Goal: Use online tool/utility: Utilize a website feature to perform a specific function

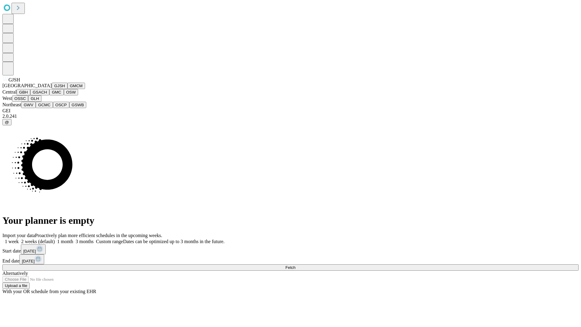
click at [52, 89] on button "GJSH" at bounding box center [60, 86] width 16 height 6
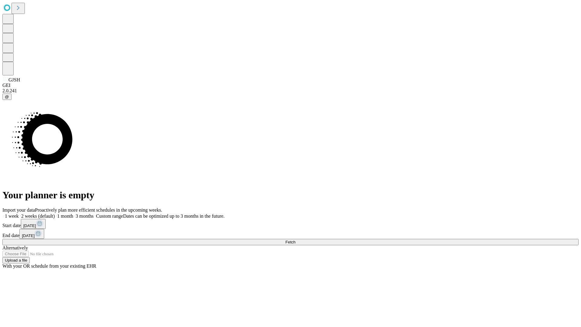
click at [55, 213] on label "2 weeks (default)" at bounding box center [37, 215] width 36 height 5
click at [295, 240] on span "Fetch" at bounding box center [290, 242] width 10 height 5
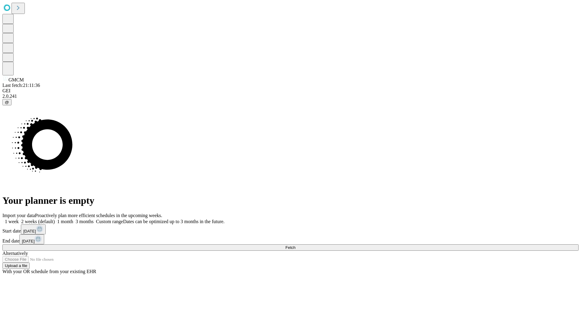
click at [55, 219] on label "2 weeks (default)" at bounding box center [37, 221] width 36 height 5
click at [295, 245] on span "Fetch" at bounding box center [290, 247] width 10 height 5
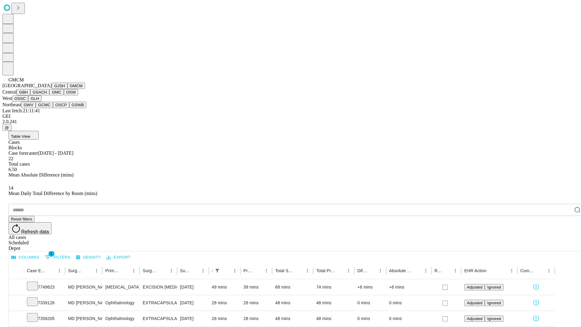
click at [30, 95] on button "GBH" at bounding box center [24, 92] width 14 height 6
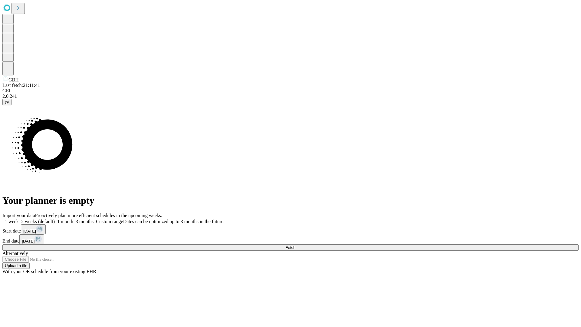
click at [55, 219] on label "2 weeks (default)" at bounding box center [37, 221] width 36 height 5
click at [295, 245] on span "Fetch" at bounding box center [290, 247] width 10 height 5
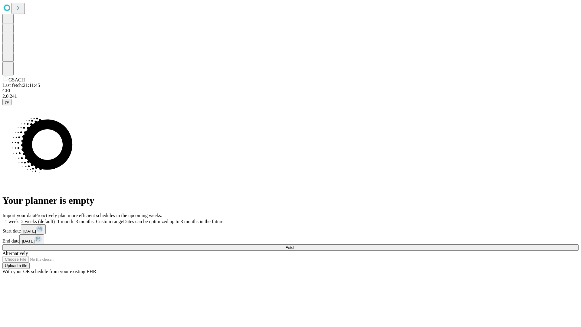
click at [55, 219] on label "2 weeks (default)" at bounding box center [37, 221] width 36 height 5
click at [295, 245] on span "Fetch" at bounding box center [290, 247] width 10 height 5
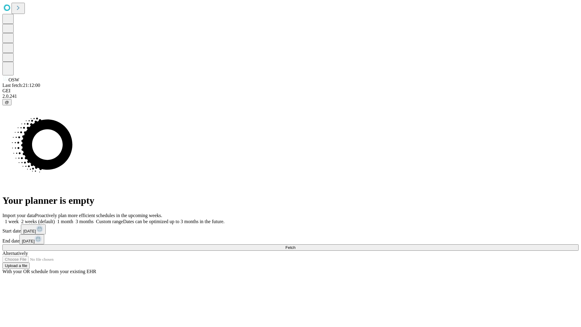
click at [55, 219] on label "2 weeks (default)" at bounding box center [37, 221] width 36 height 5
click at [295, 245] on span "Fetch" at bounding box center [290, 247] width 10 height 5
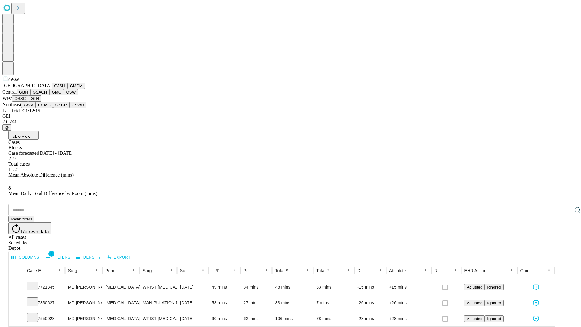
click at [28, 102] on button "OSSC" at bounding box center [20, 98] width 16 height 6
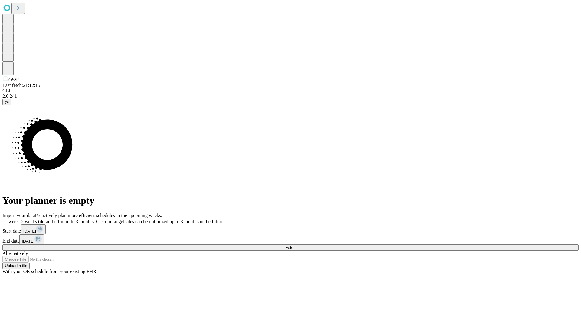
click at [55, 219] on label "2 weeks (default)" at bounding box center [37, 221] width 36 height 5
click at [295, 245] on span "Fetch" at bounding box center [290, 247] width 10 height 5
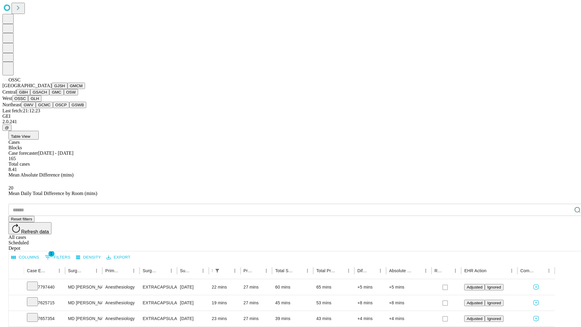
click at [41, 102] on button "GLH" at bounding box center [34, 98] width 13 height 6
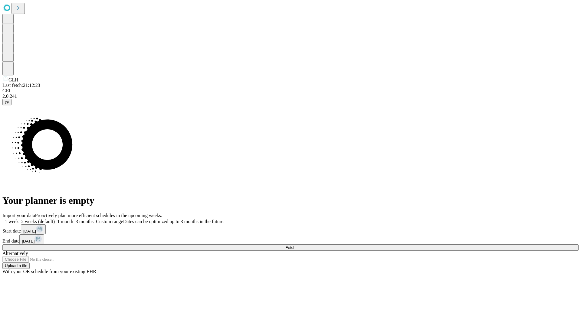
click at [55, 219] on label "2 weeks (default)" at bounding box center [37, 221] width 36 height 5
click at [295, 245] on span "Fetch" at bounding box center [290, 247] width 10 height 5
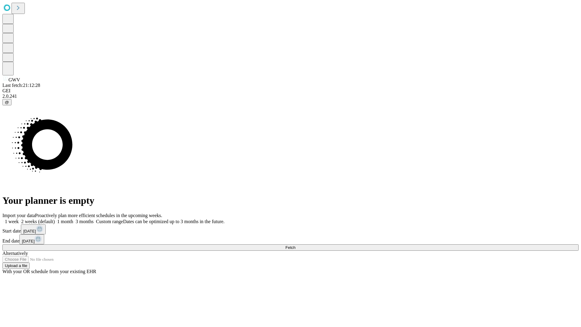
click at [295, 245] on span "Fetch" at bounding box center [290, 247] width 10 height 5
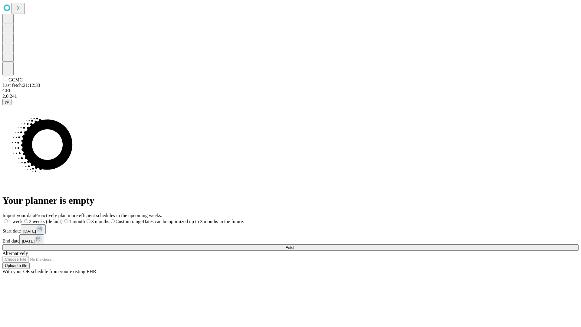
click at [295, 245] on span "Fetch" at bounding box center [290, 247] width 10 height 5
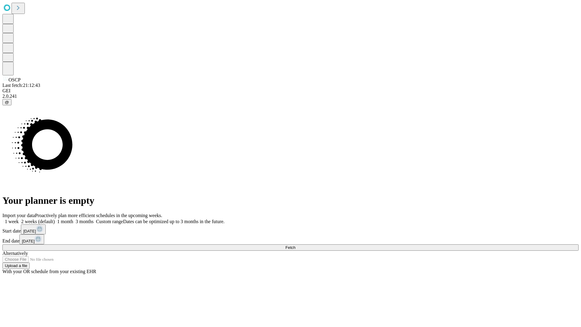
click at [55, 219] on label "2 weeks (default)" at bounding box center [37, 221] width 36 height 5
click at [295, 245] on span "Fetch" at bounding box center [290, 247] width 10 height 5
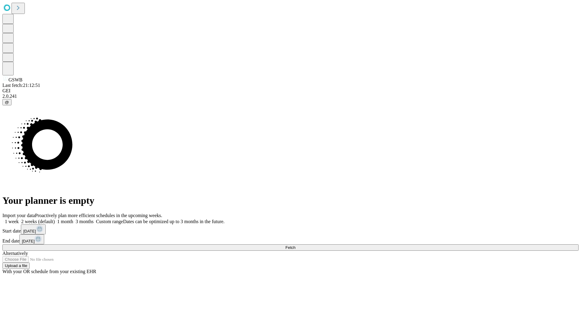
click at [55, 219] on label "2 weeks (default)" at bounding box center [37, 221] width 36 height 5
click at [295, 245] on span "Fetch" at bounding box center [290, 247] width 10 height 5
